Goal: Task Accomplishment & Management: Manage account settings

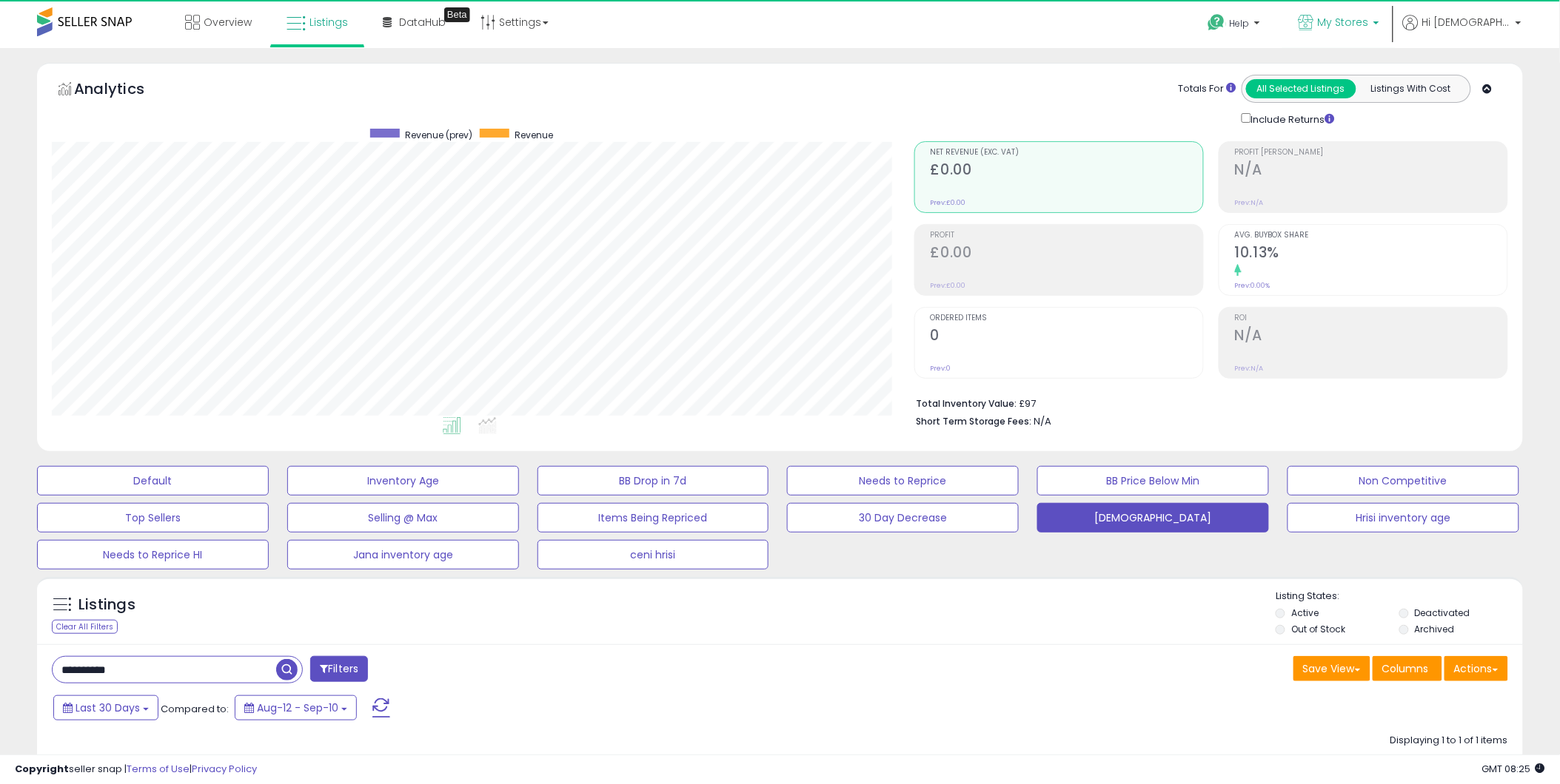
scroll to position [303, 862]
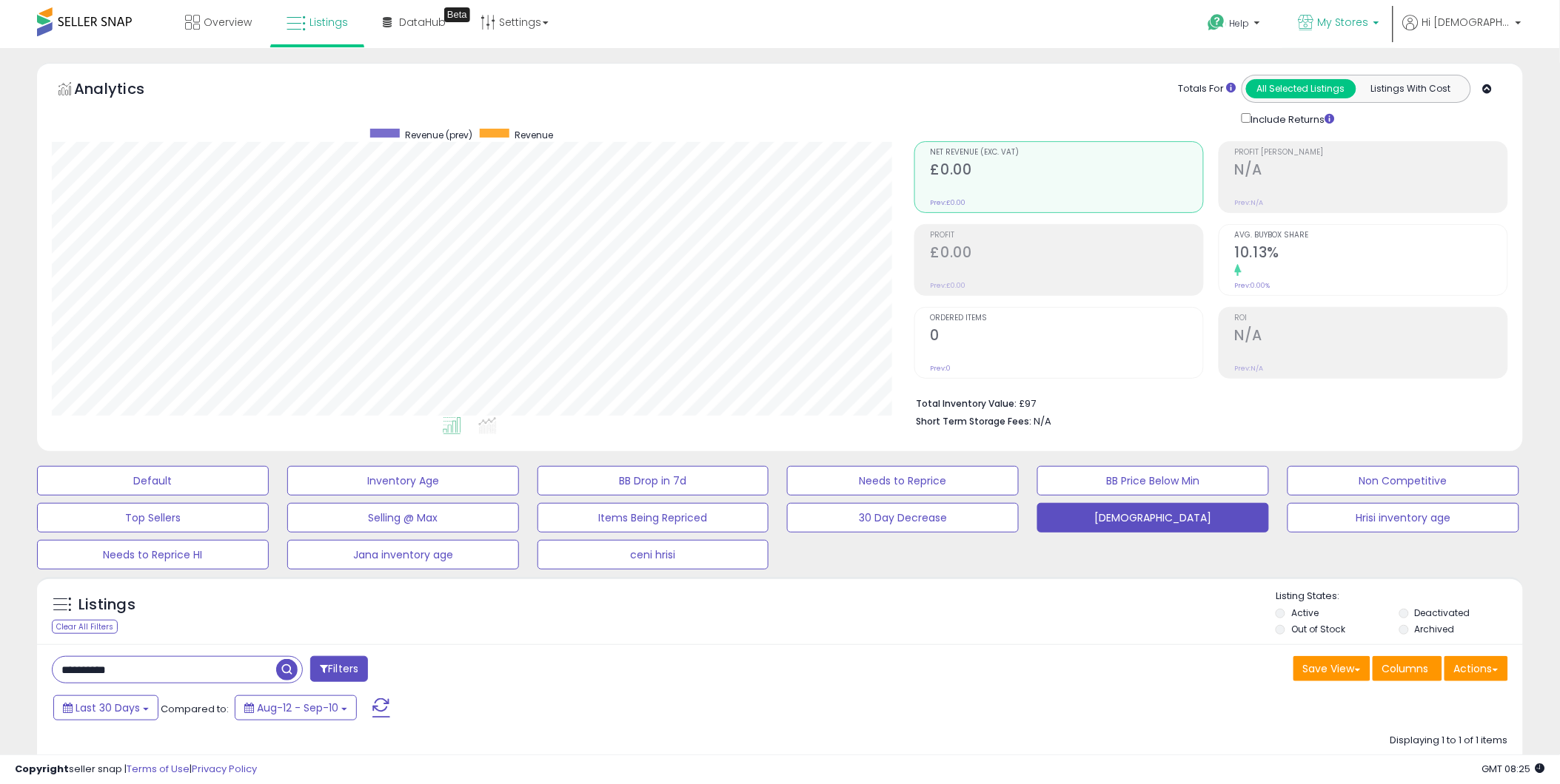
click at [1379, 21] on p "My Stores" at bounding box center [1338, 24] width 80 height 18
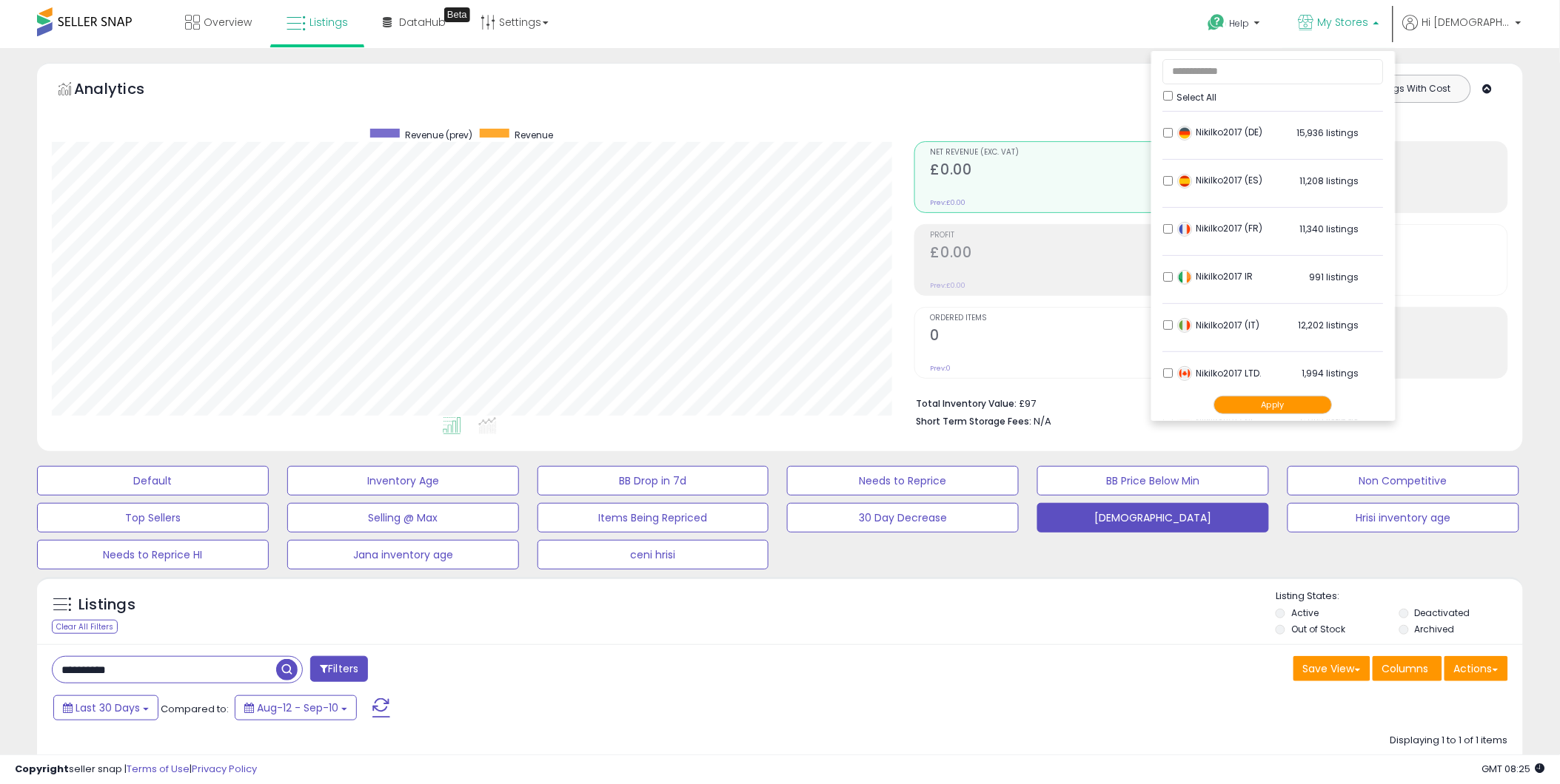
scroll to position [299, 0]
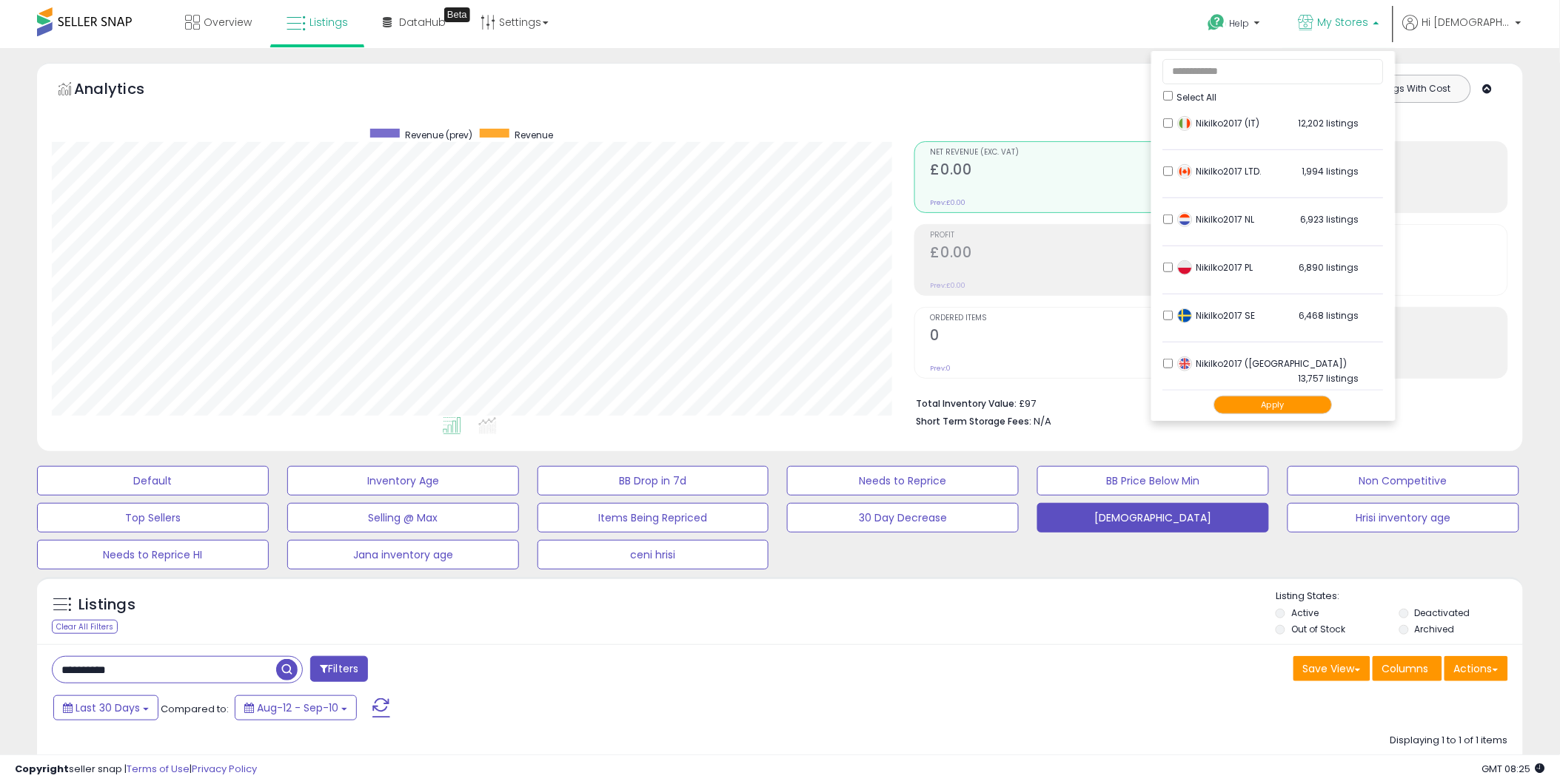
click at [964, 719] on div "Last 30 Days Compared to: Aug-12 - Sep-10" at bounding box center [595, 710] width 1092 height 33
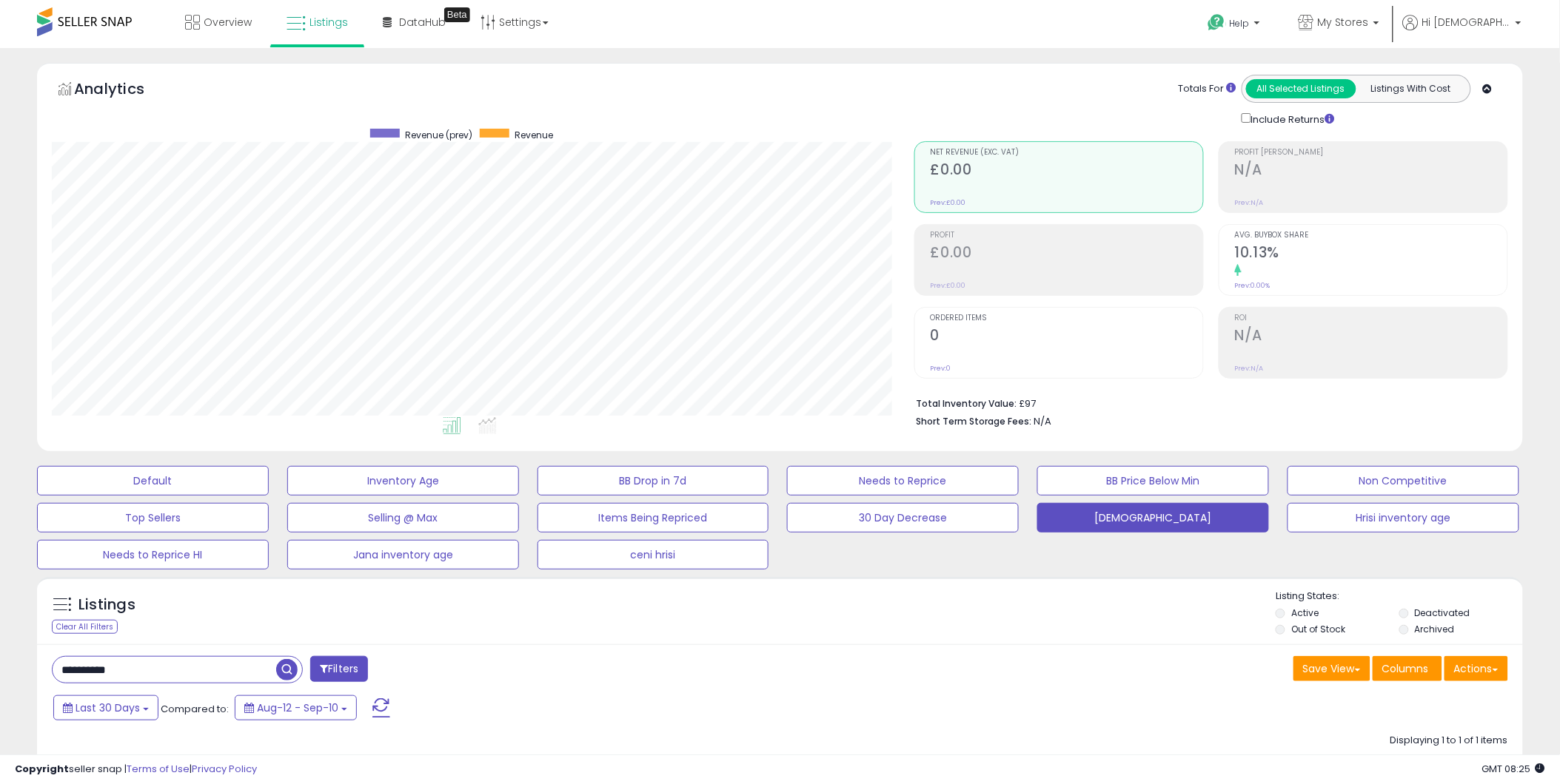
scroll to position [309, 0]
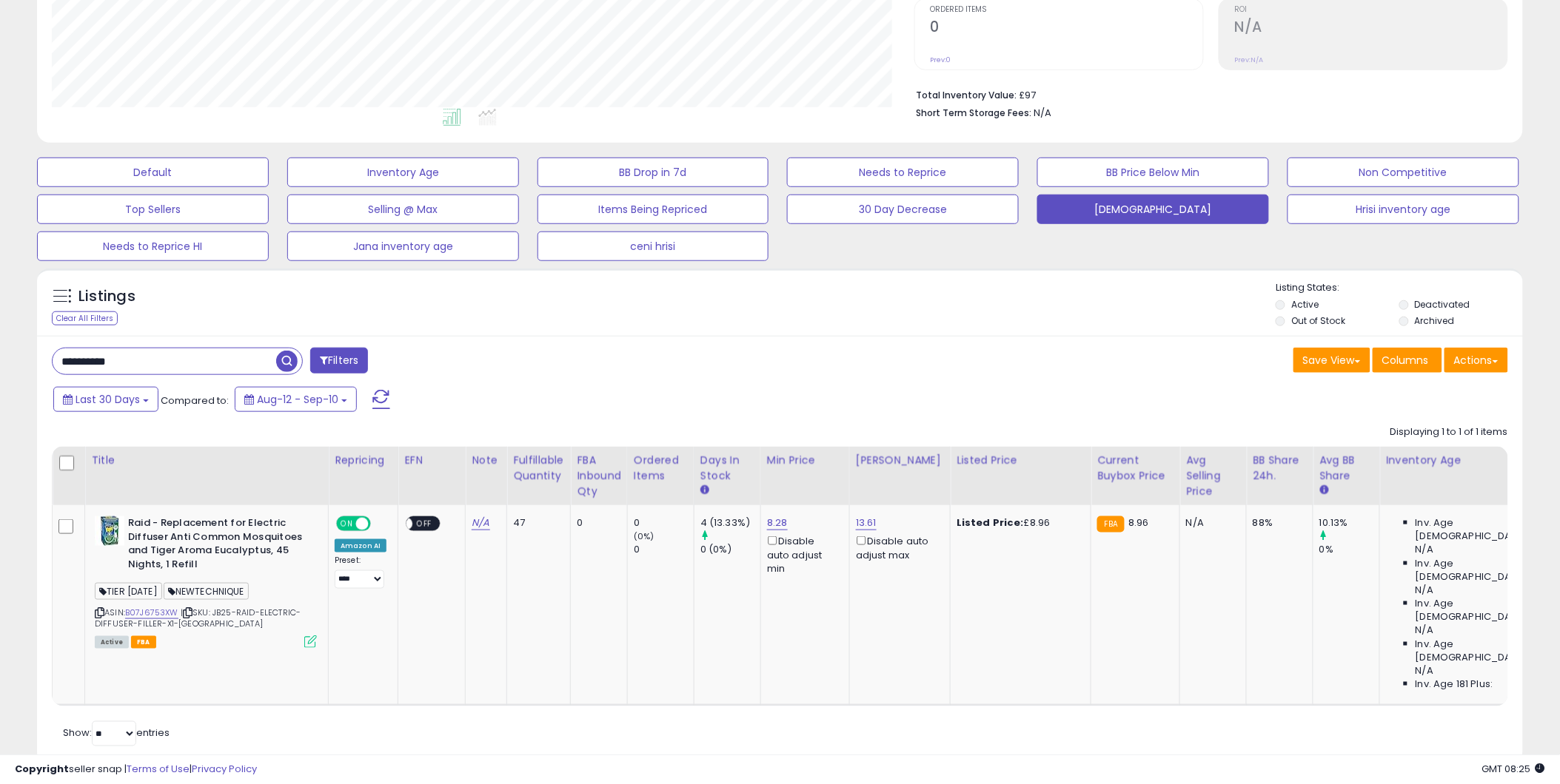
click at [121, 361] on input "**********" at bounding box center [164, 361] width 224 height 26
click at [121, 361] on input "**********" at bounding box center [236, 361] width 367 height 26
paste input "text"
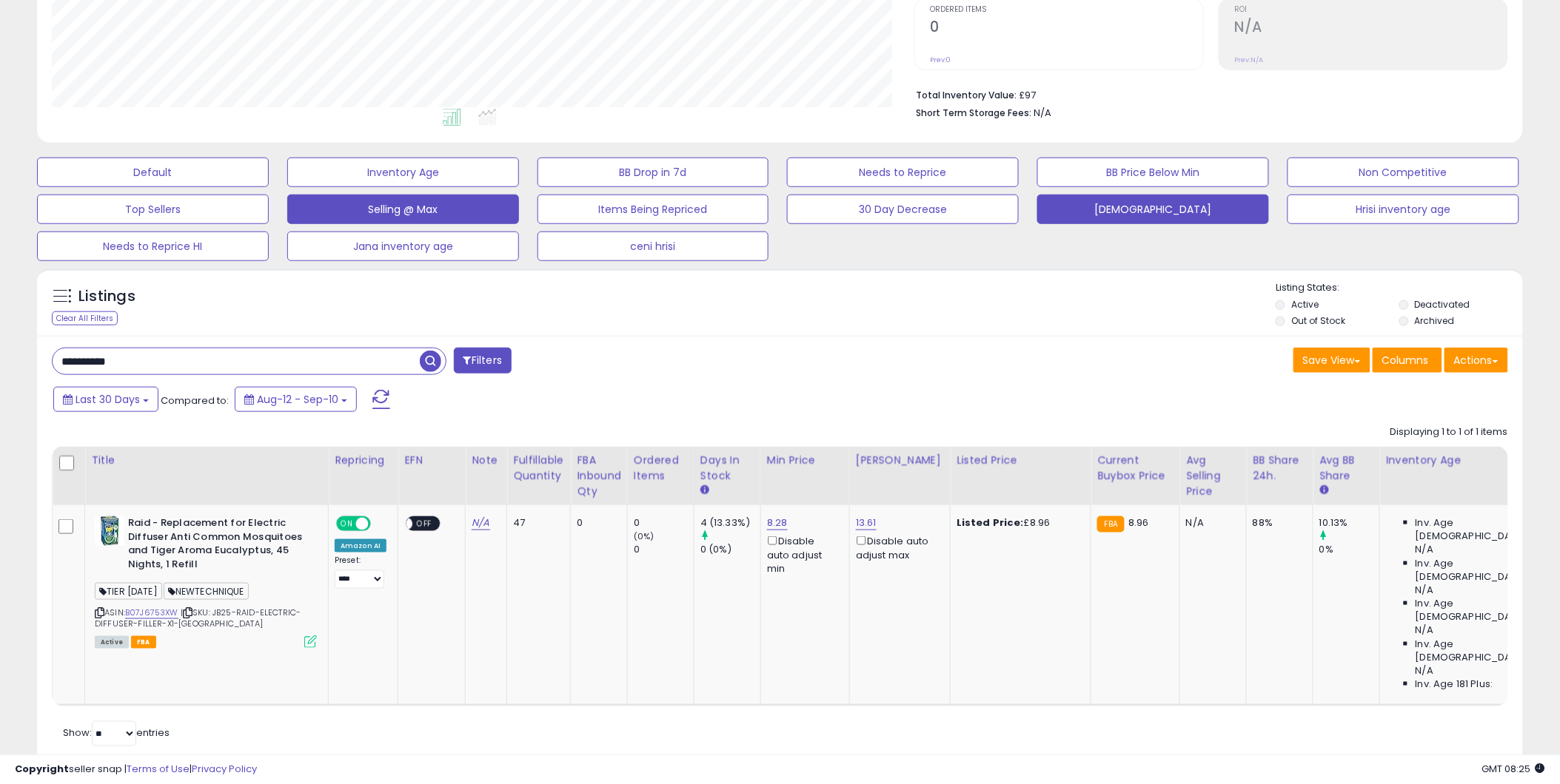
click at [431, 367] on span "button" at bounding box center [430, 361] width 22 height 21
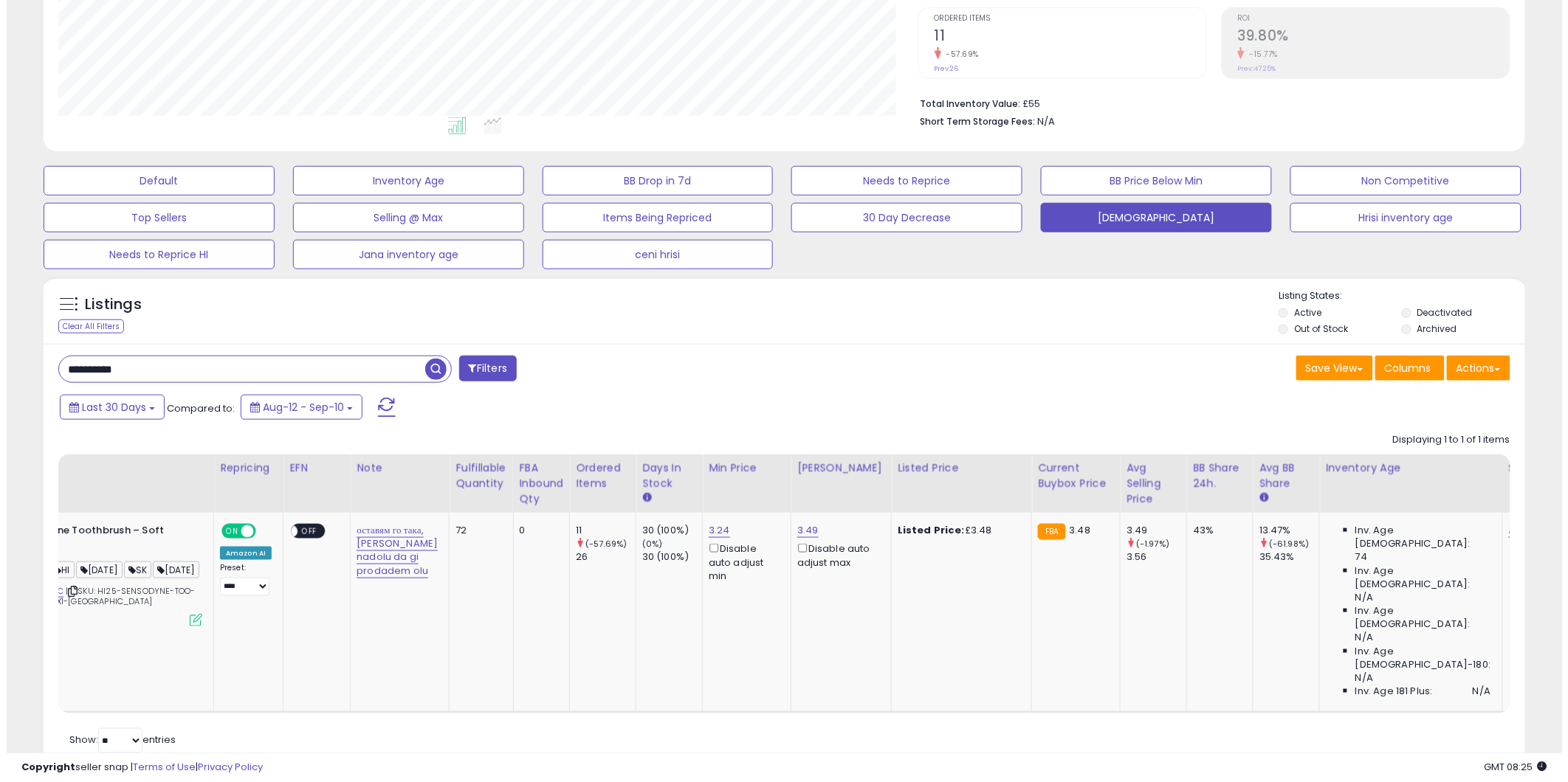
scroll to position [0, 0]
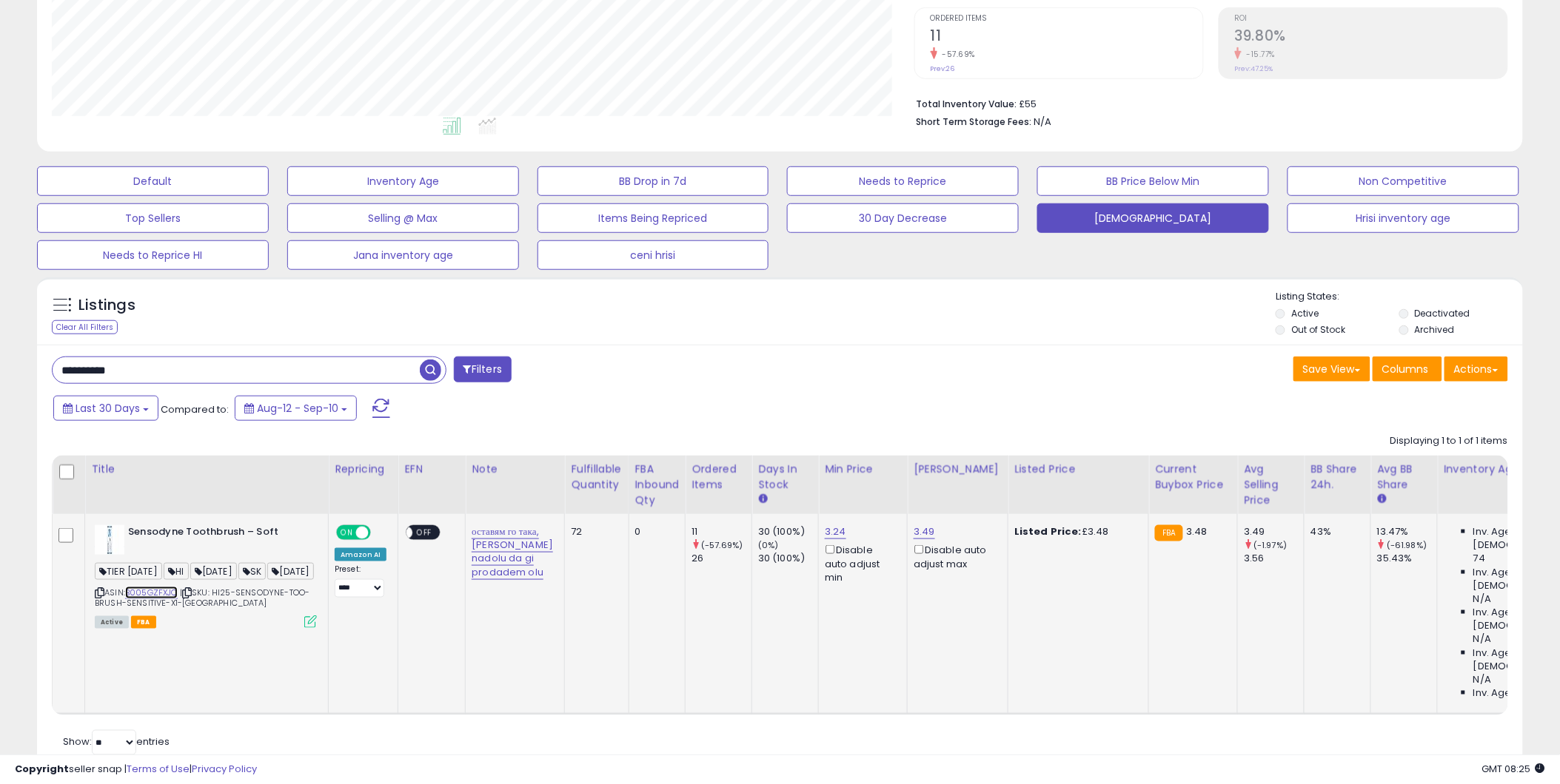
click at [160, 599] on link "B005GZFXJC" at bounding box center [151, 593] width 53 height 13
click at [309, 628] on icon at bounding box center [311, 622] width 13 height 13
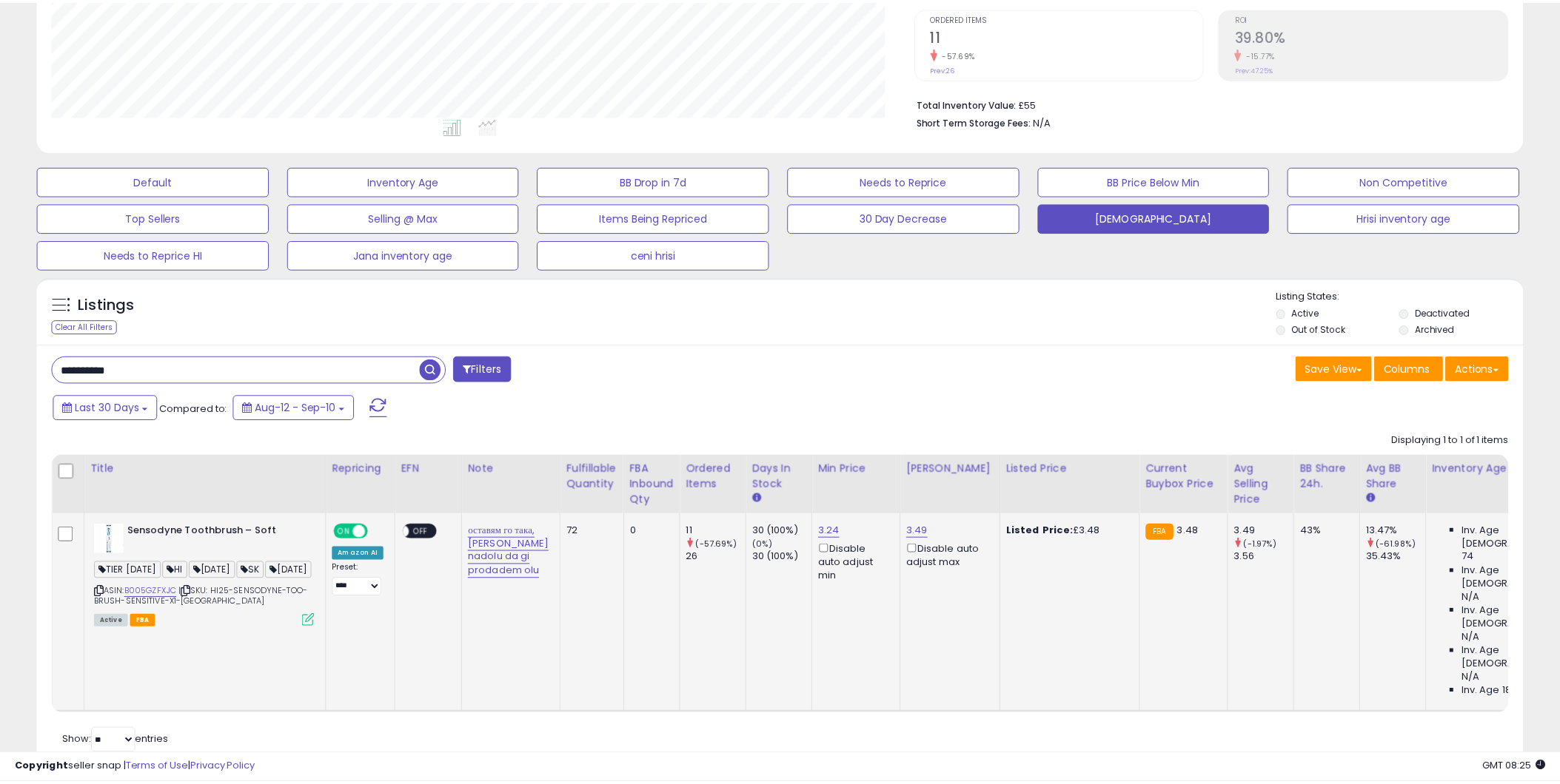
scroll to position [303, 869]
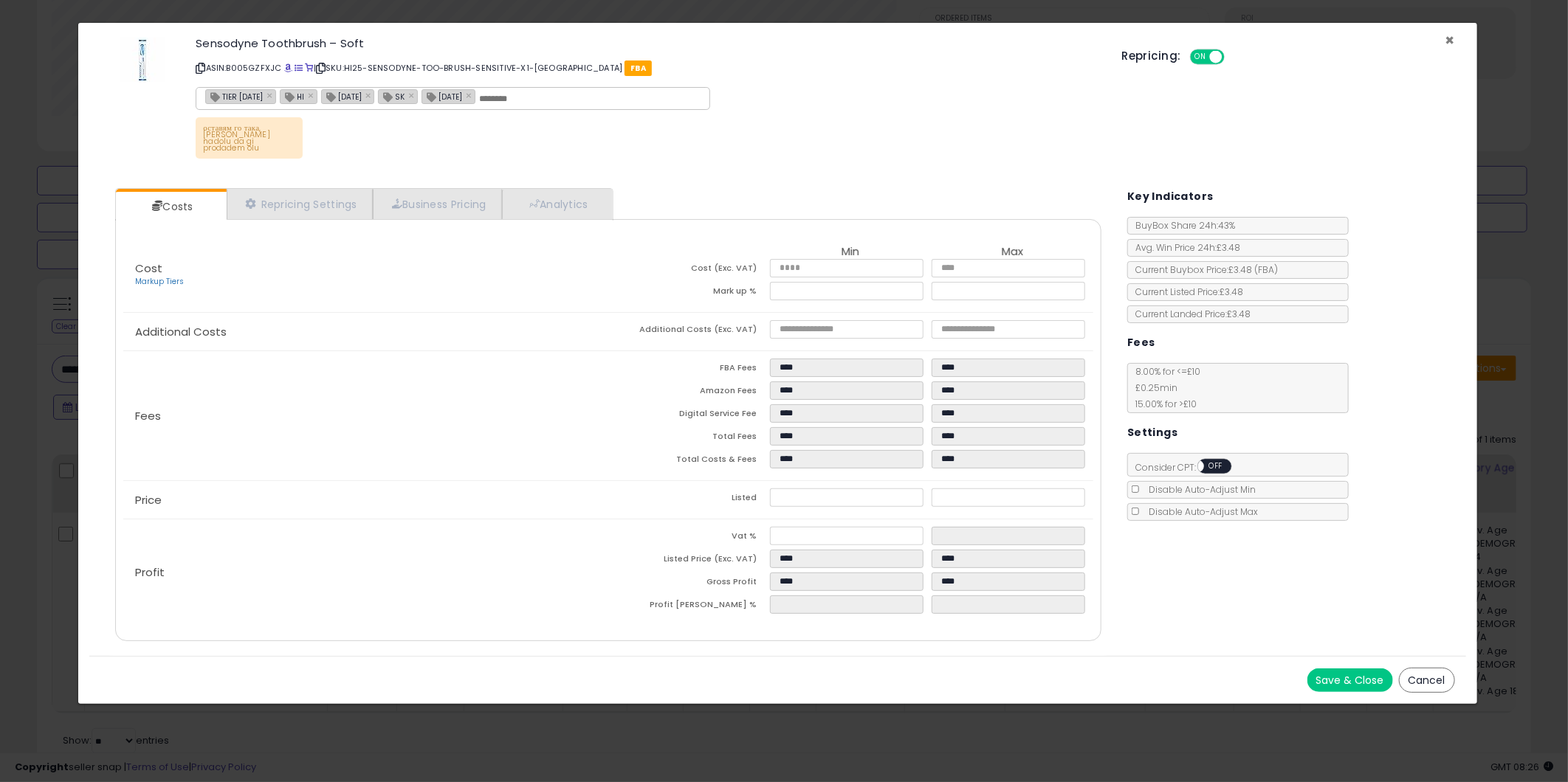
click at [1453, 37] on span "×" at bounding box center [1450, 40] width 10 height 21
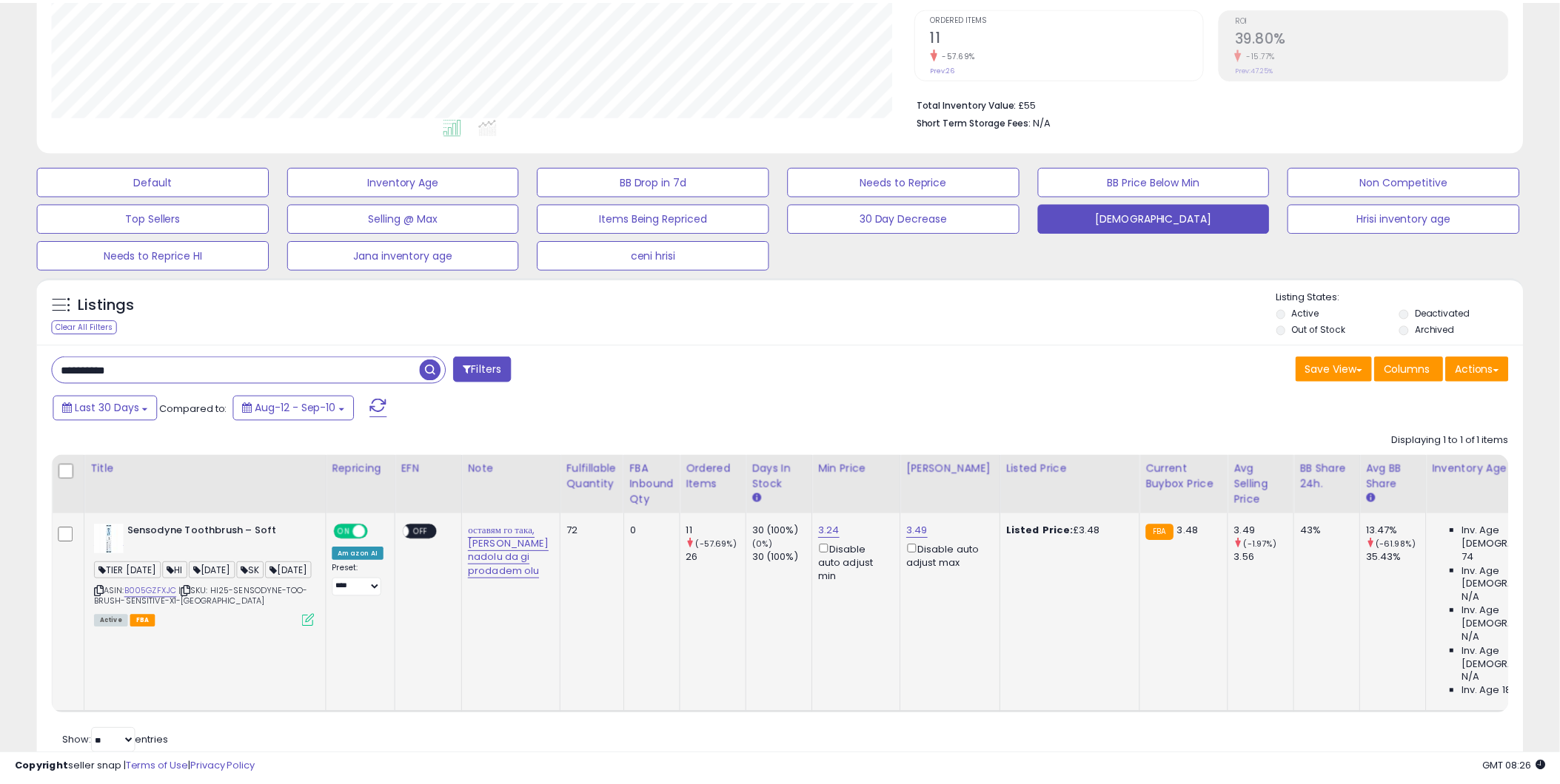
scroll to position [739593, 739391]
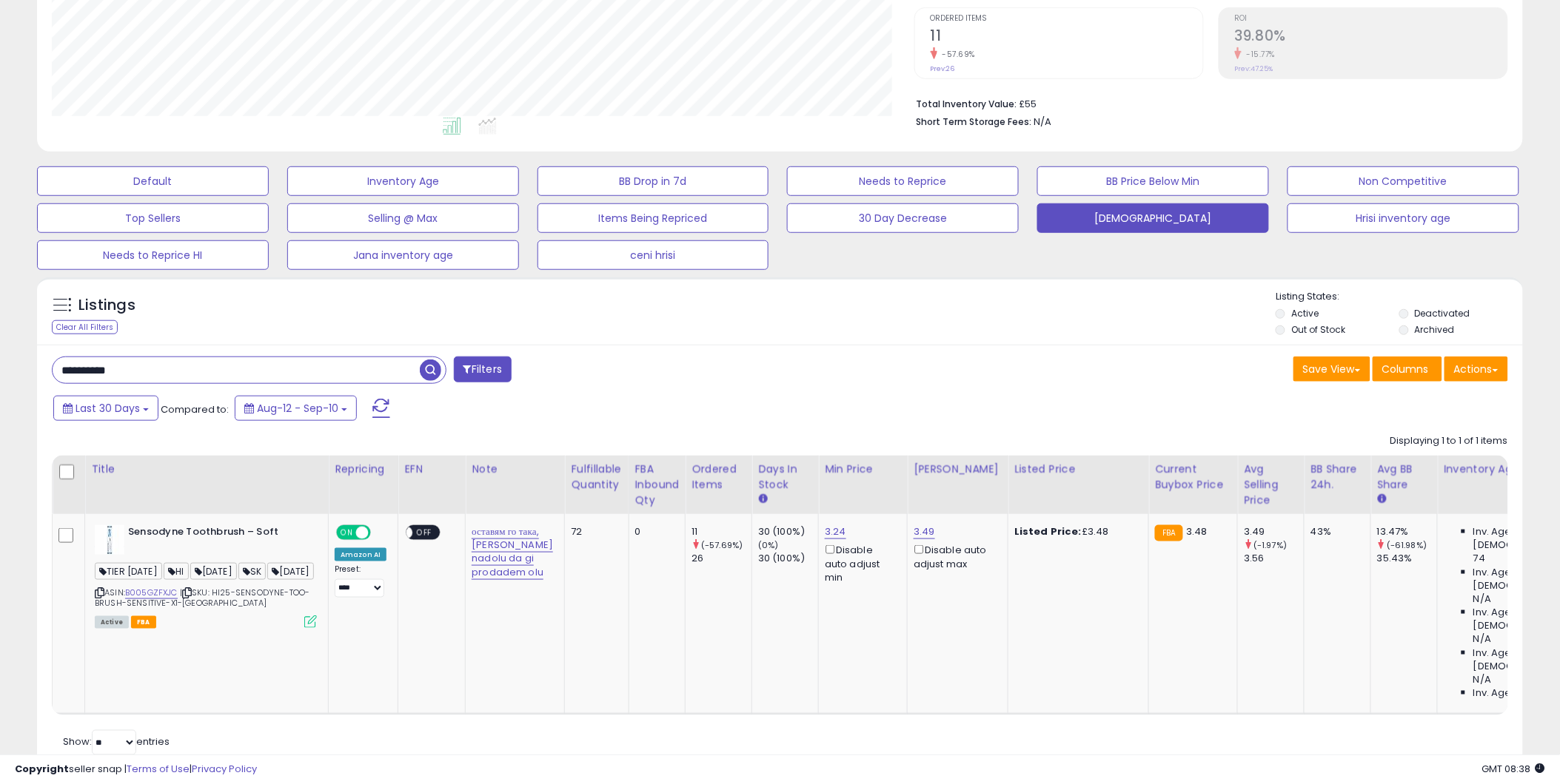
click at [120, 372] on input "**********" at bounding box center [236, 370] width 367 height 26
paste input "text"
click at [427, 369] on span "button" at bounding box center [430, 370] width 22 height 21
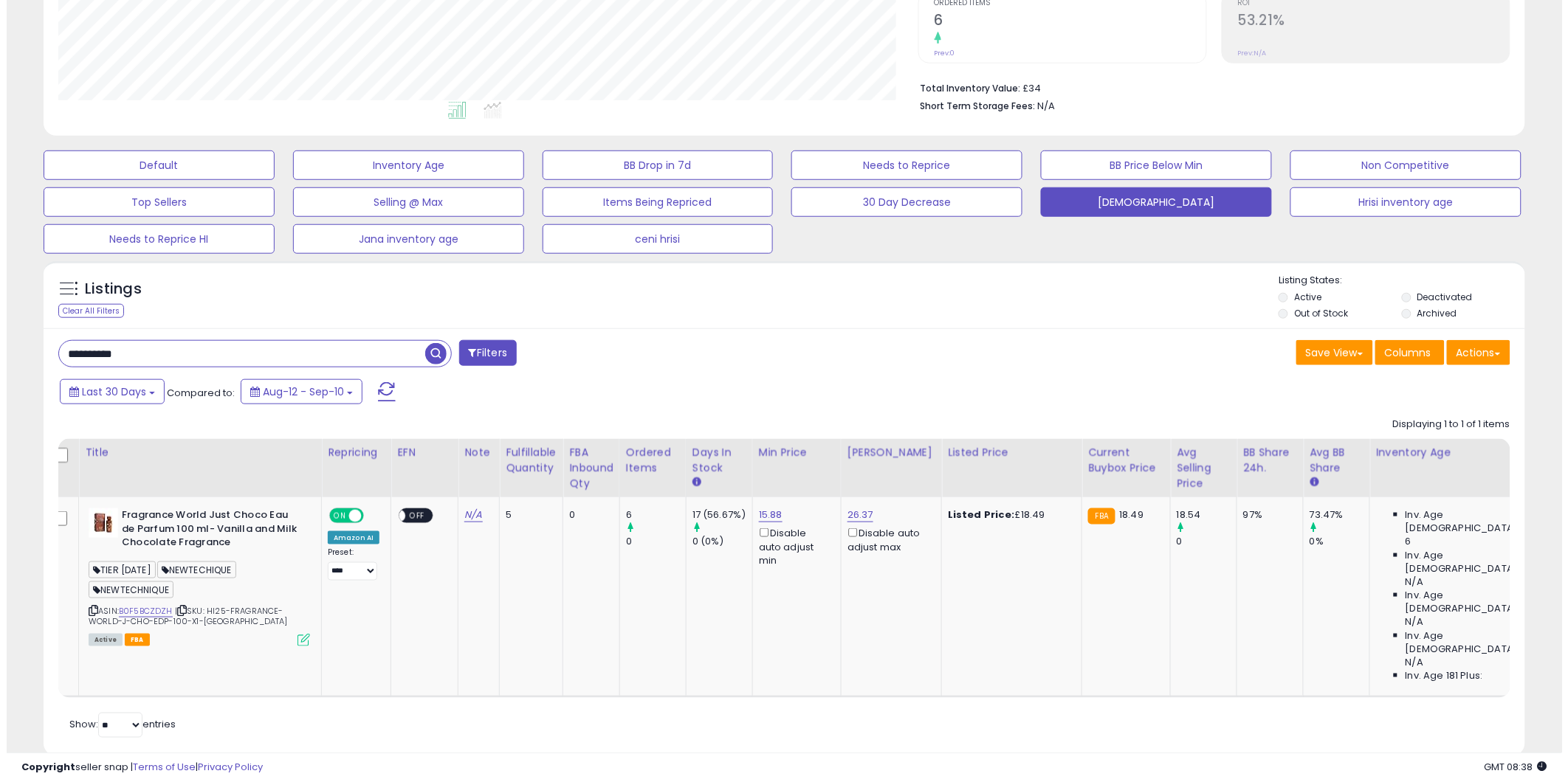
scroll to position [0, 0]
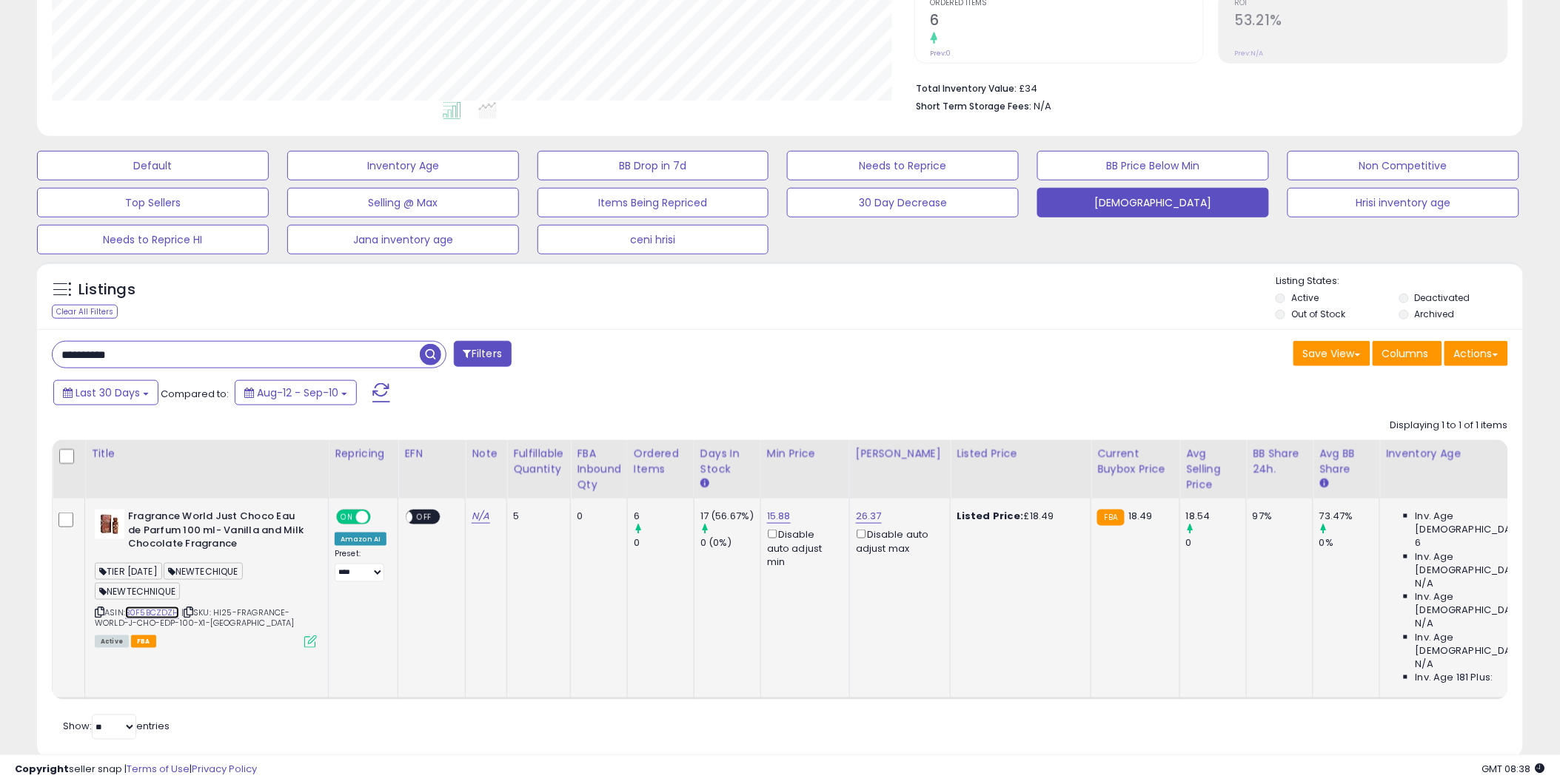
click at [157, 609] on link "B0F5BCZDZH" at bounding box center [152, 613] width 54 height 13
click at [310, 642] on icon at bounding box center [311, 642] width 13 height 13
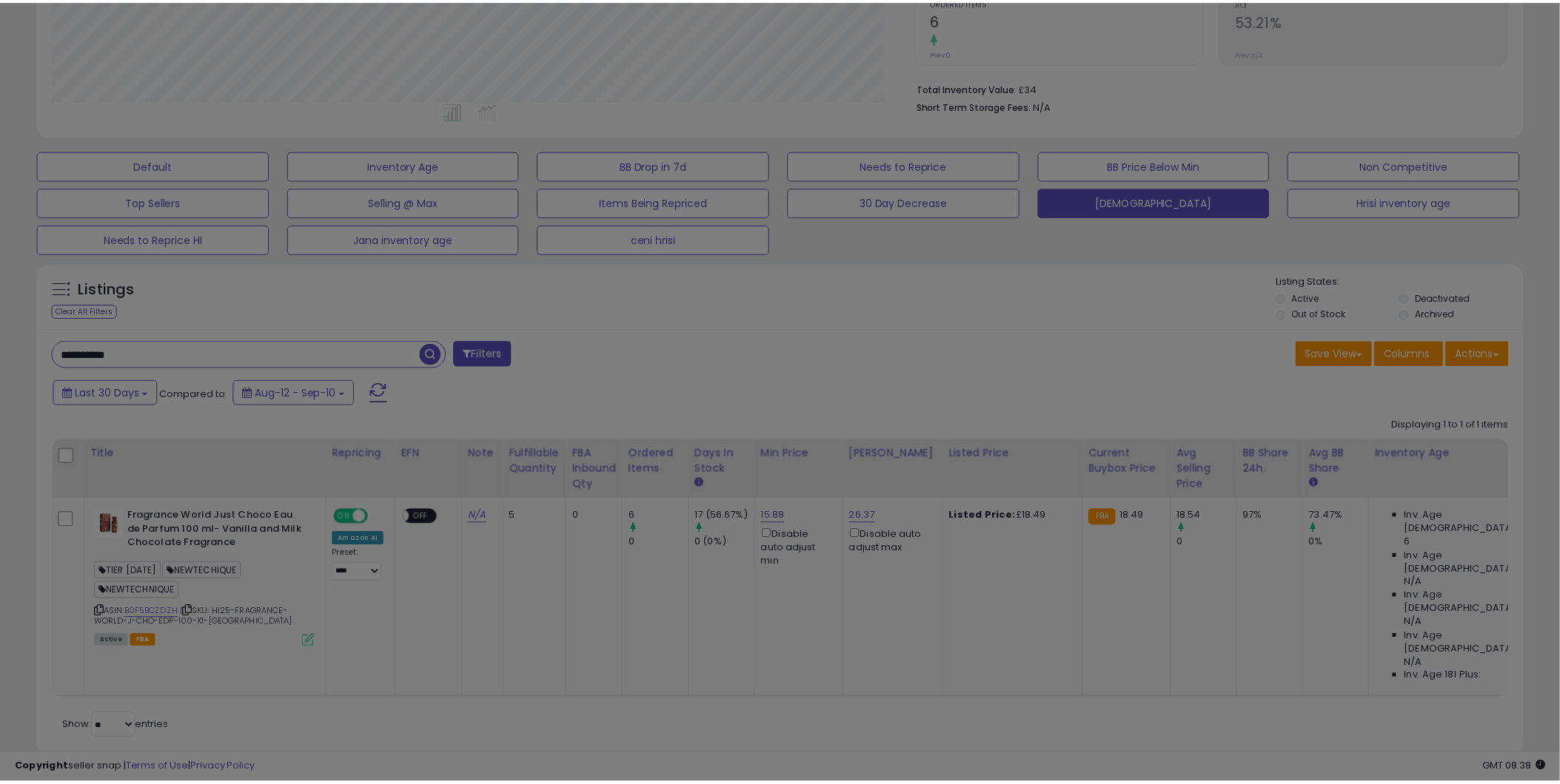
scroll to position [303, 869]
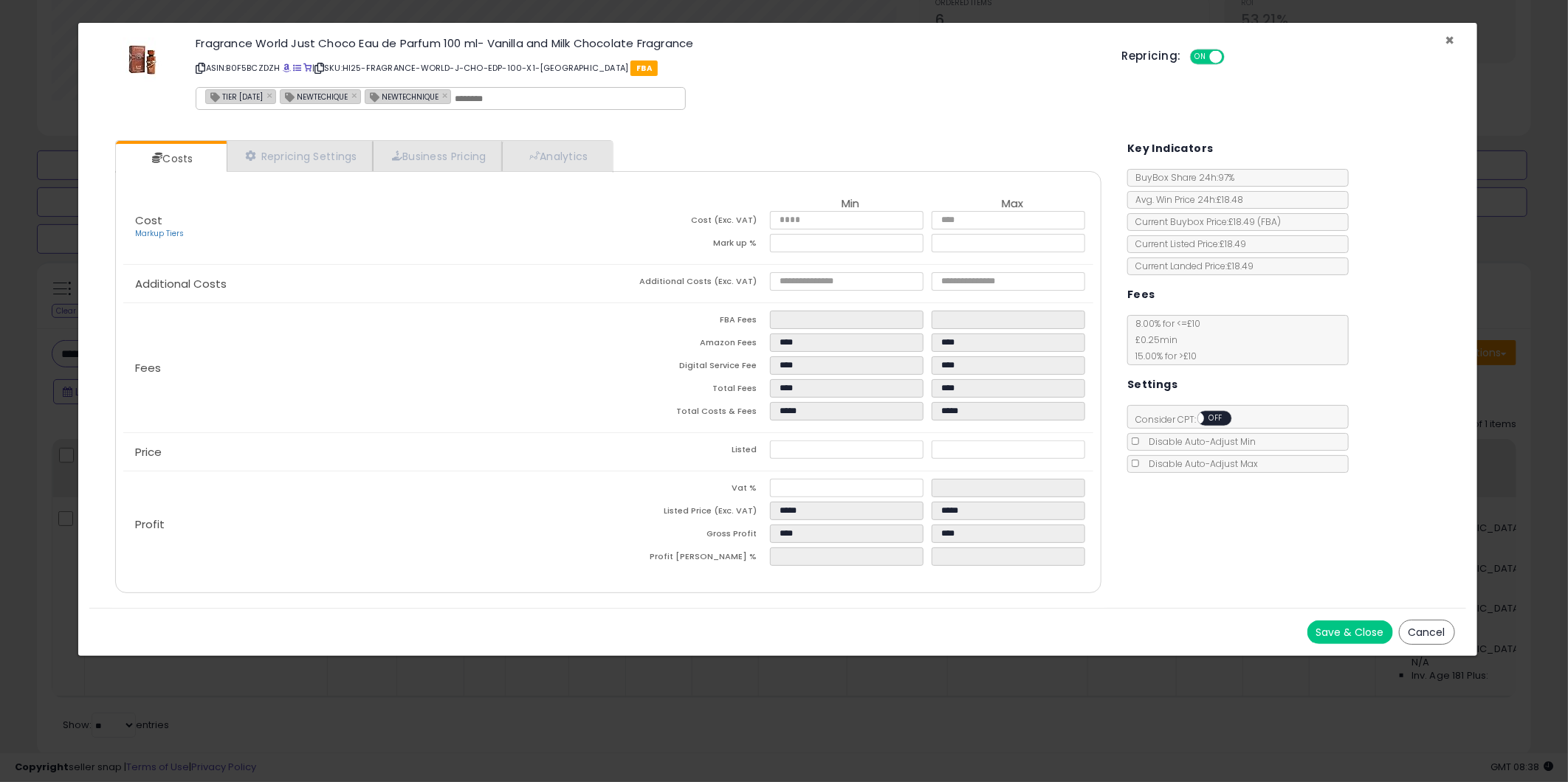
click at [1451, 39] on span "×" at bounding box center [1450, 40] width 10 height 21
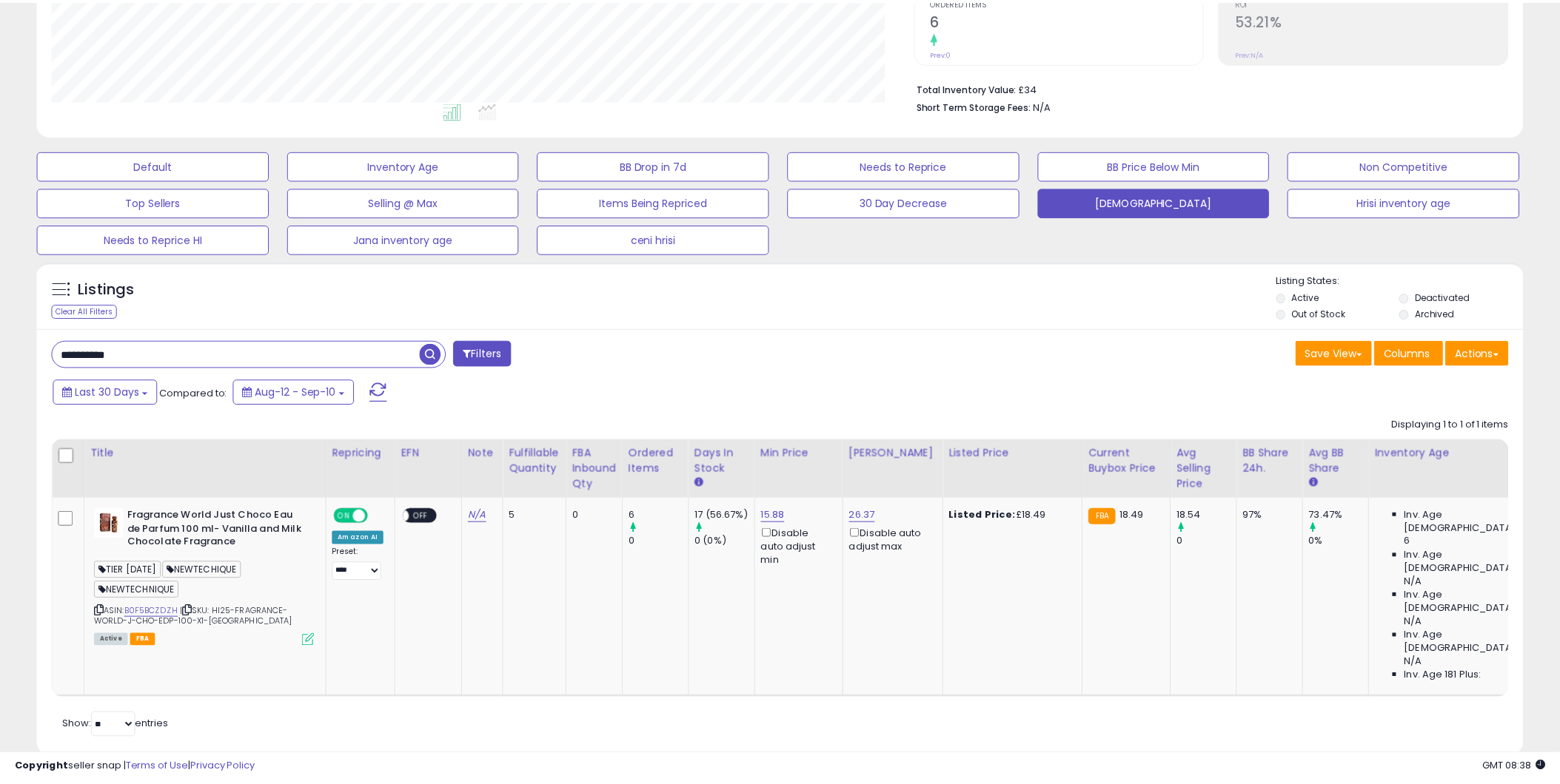
scroll to position [739593, 739391]
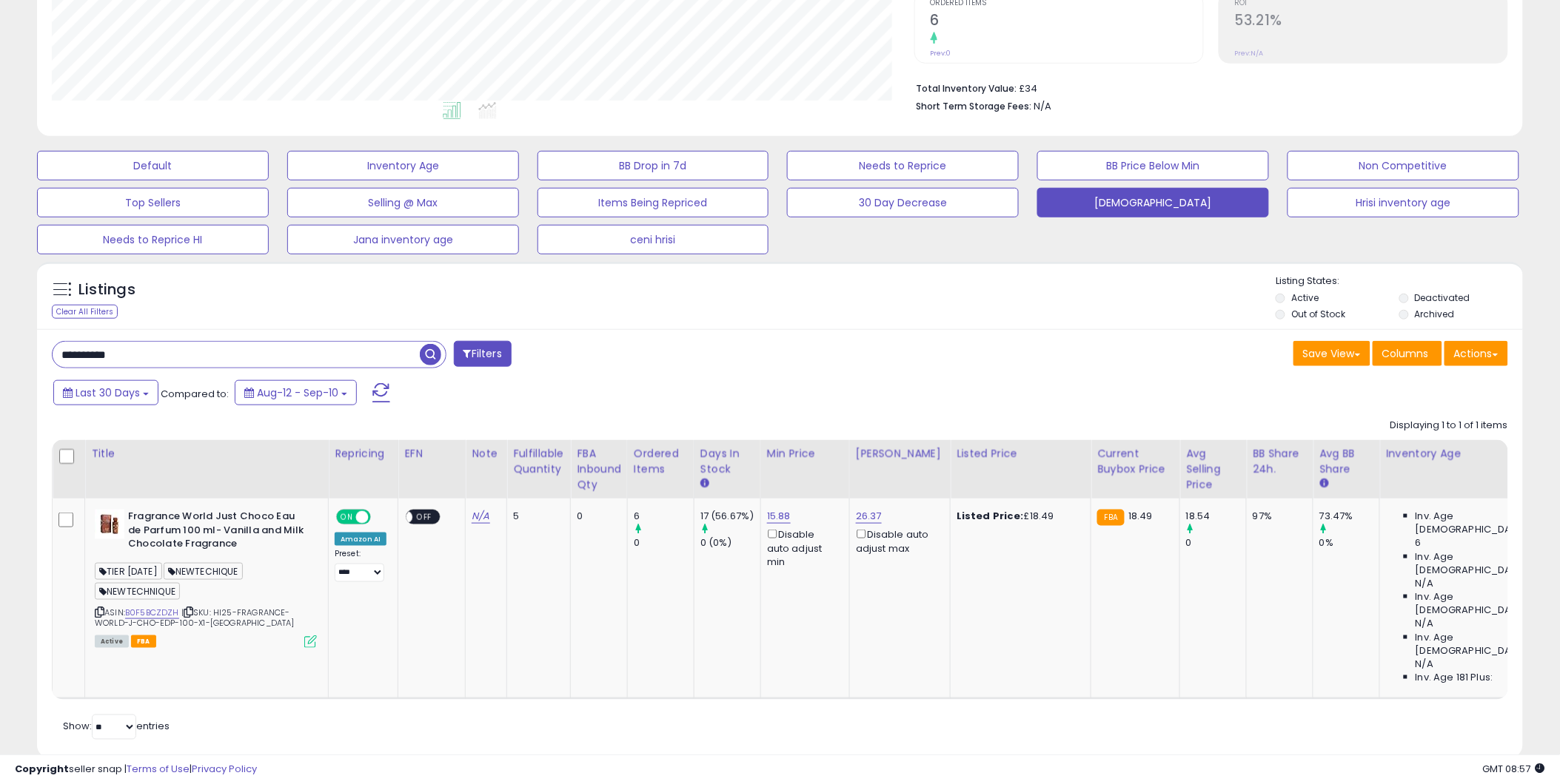
click at [170, 346] on input "**********" at bounding box center [236, 354] width 367 height 26
paste input "***"
type input "**********"
click at [432, 353] on span "button" at bounding box center [430, 354] width 22 height 21
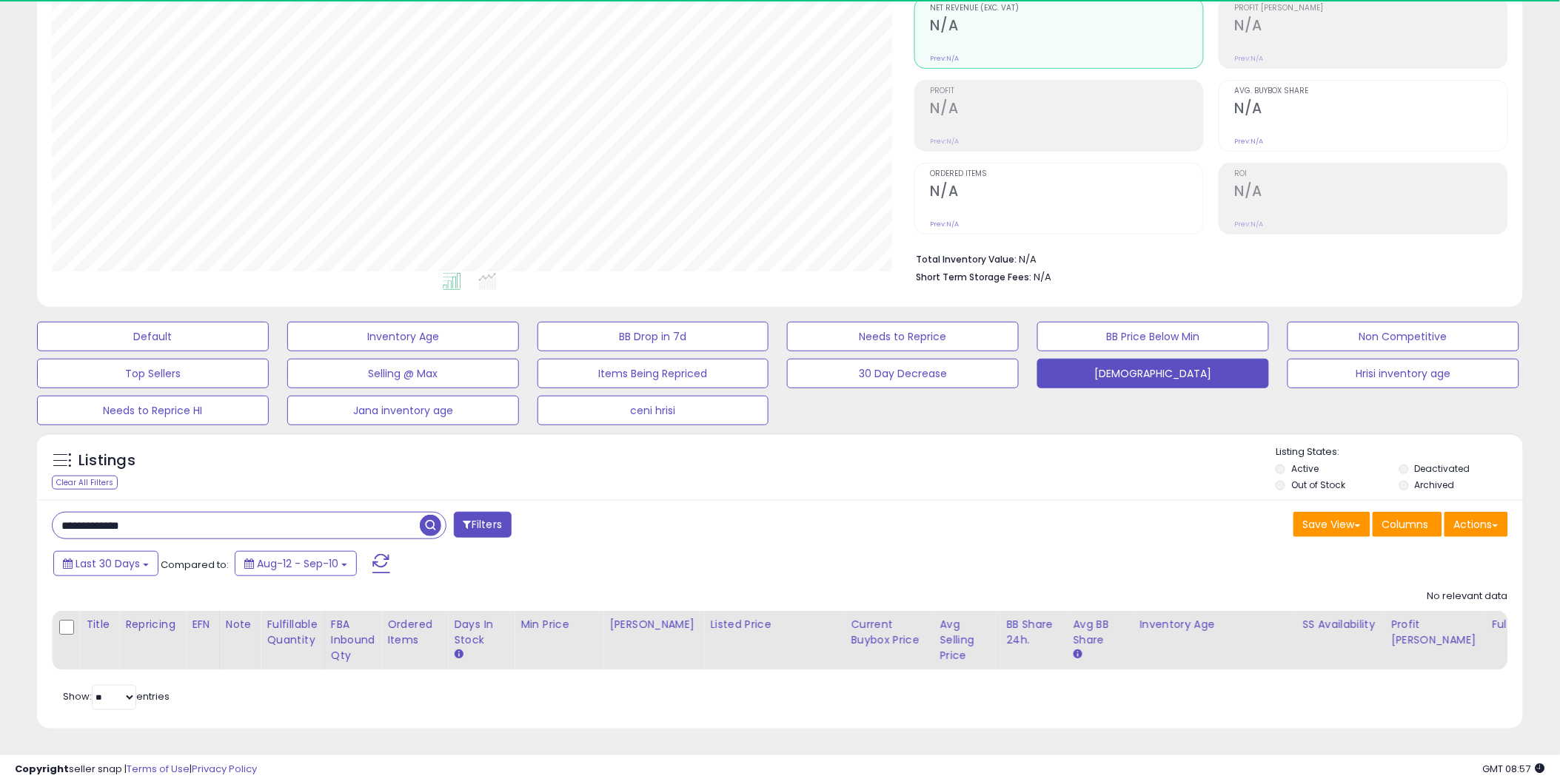
scroll to position [303, 862]
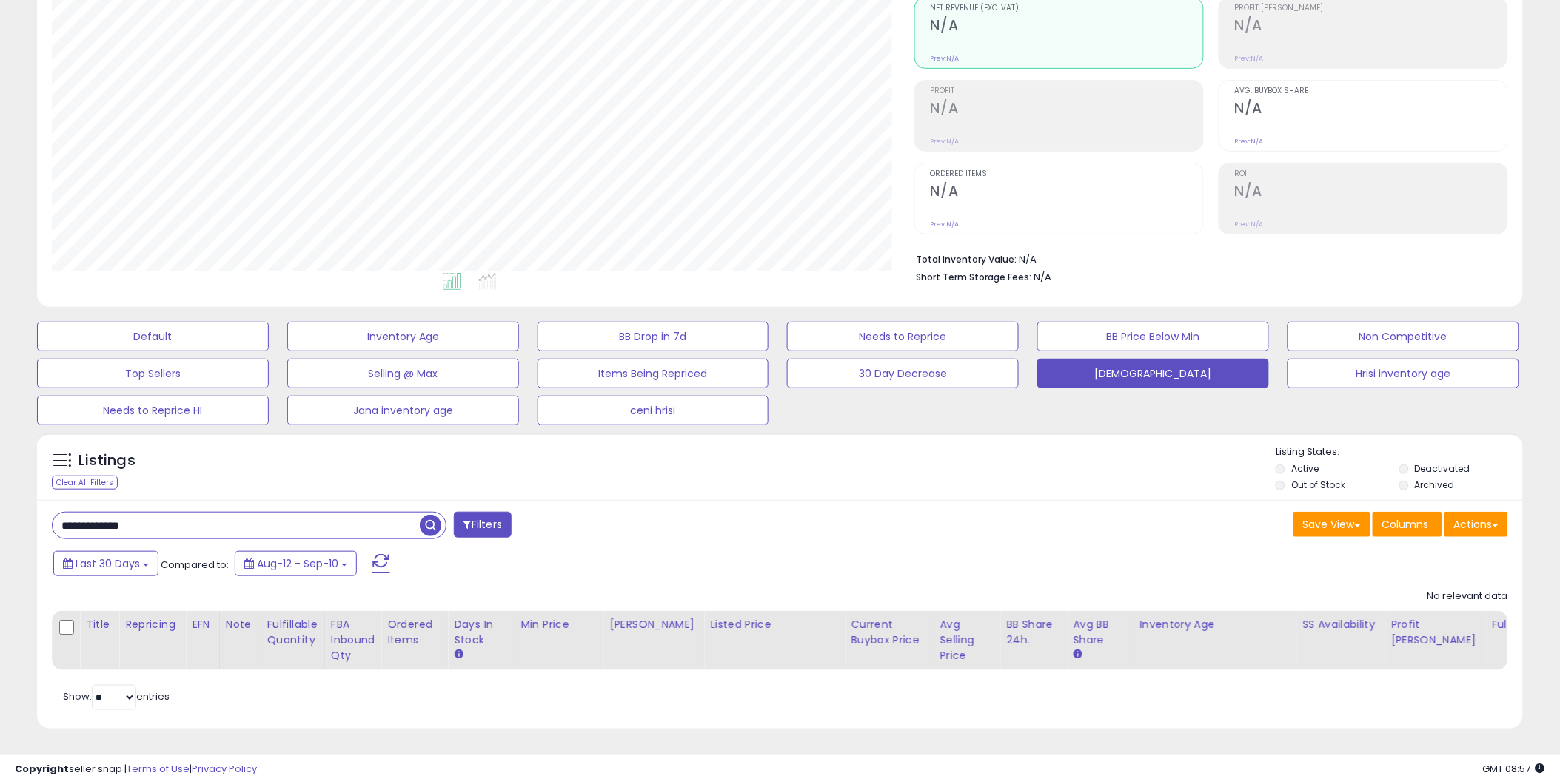
drag, startPoint x: 190, startPoint y: 516, endPoint x: -4, endPoint y: 531, distance: 194.6
click at [0, 531] on html "Unable to login Retrieving listings data.. has not yet accepted the Terms of Us…" at bounding box center [780, 248] width 1560 height 784
